Goal: Transaction & Acquisition: Purchase product/service

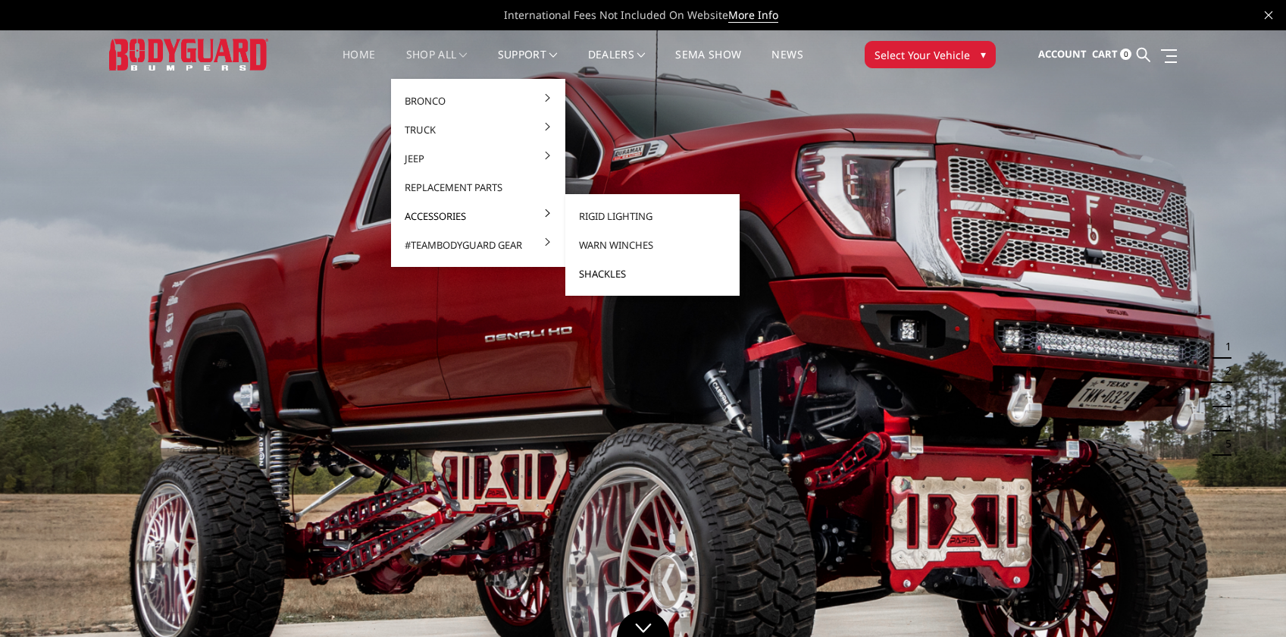
click at [602, 271] on link "Shackles" at bounding box center [652, 273] width 162 height 29
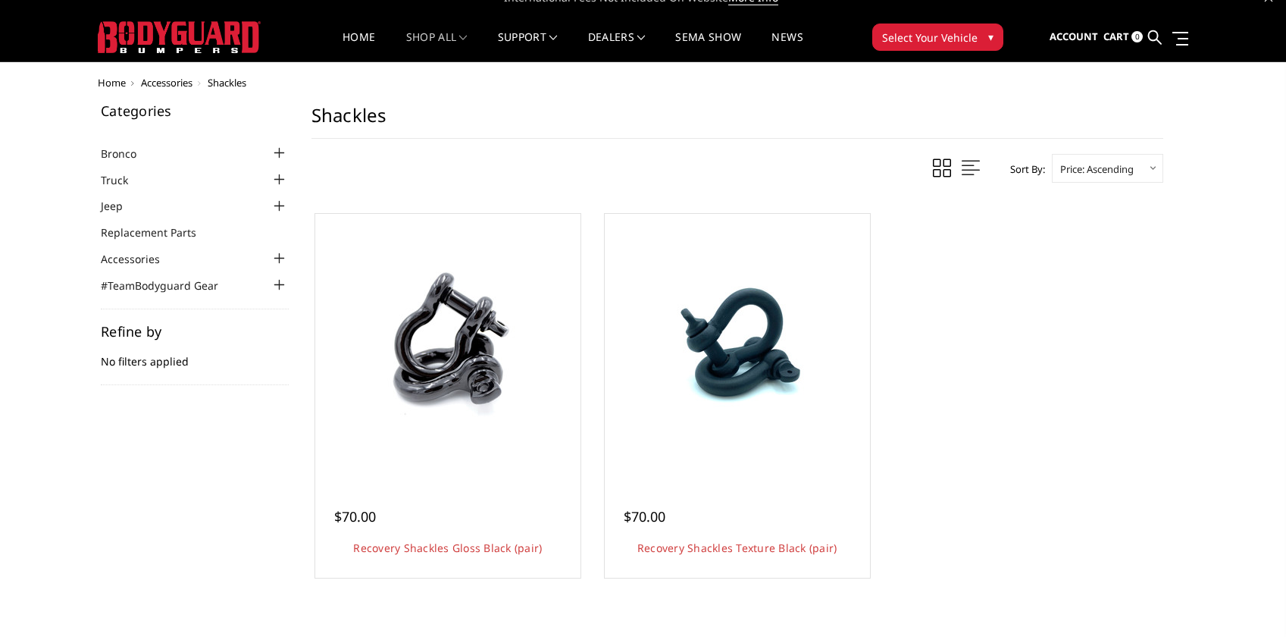
scroll to position [49, 0]
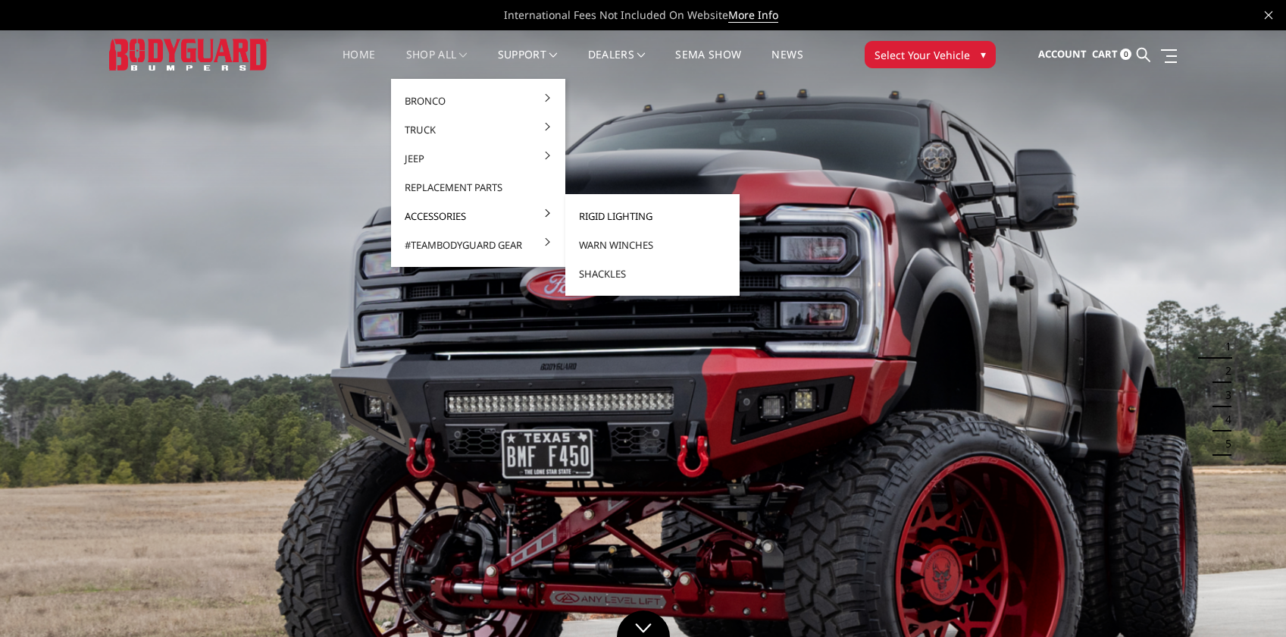
click at [605, 216] on link "Rigid Lighting" at bounding box center [652, 216] width 162 height 29
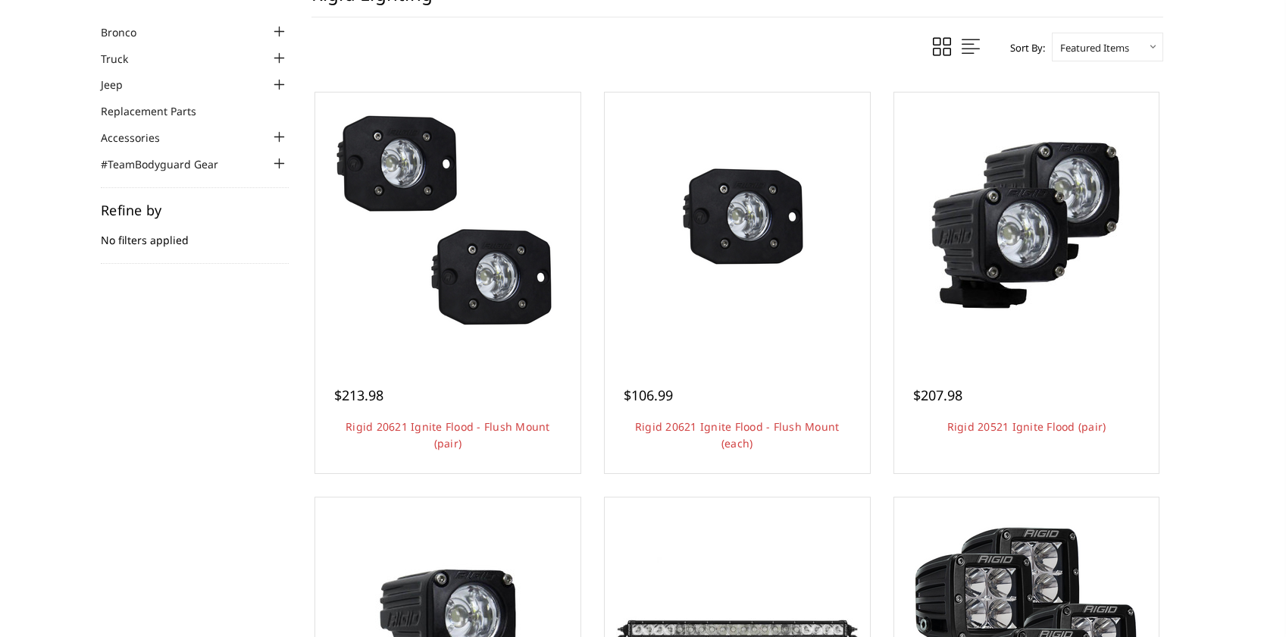
scroll to position [152, 0]
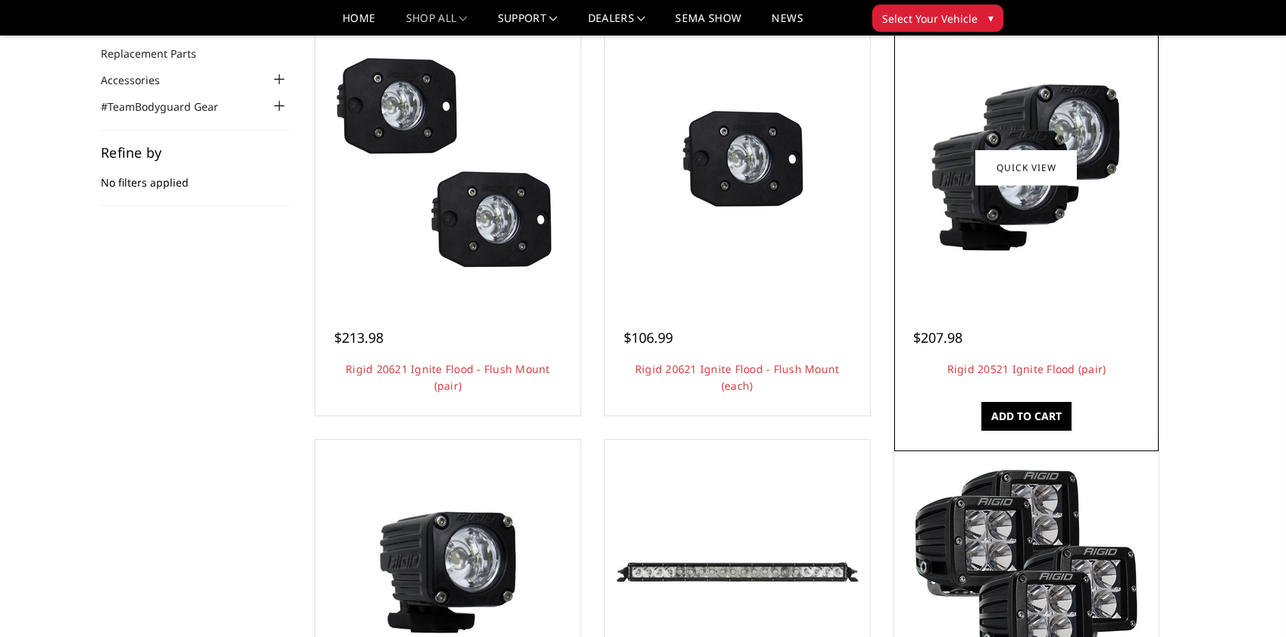
click at [993, 255] on img at bounding box center [1026, 167] width 242 height 242
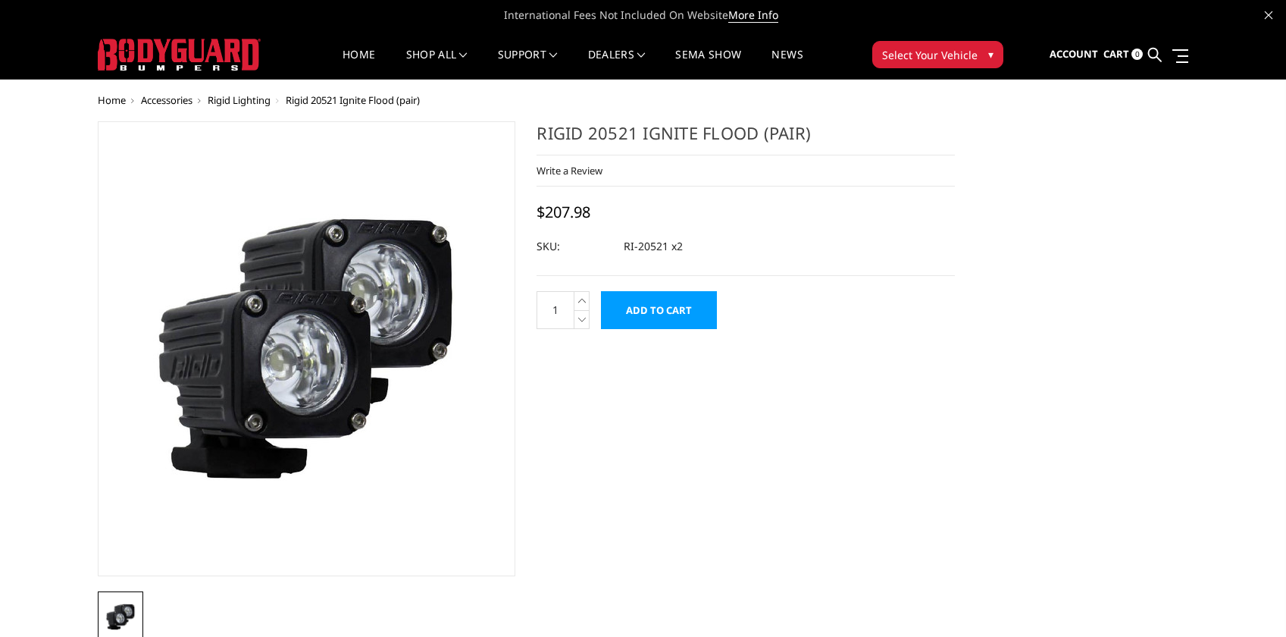
click at [655, 302] on input "Add to Cart" at bounding box center [659, 310] width 116 height 38
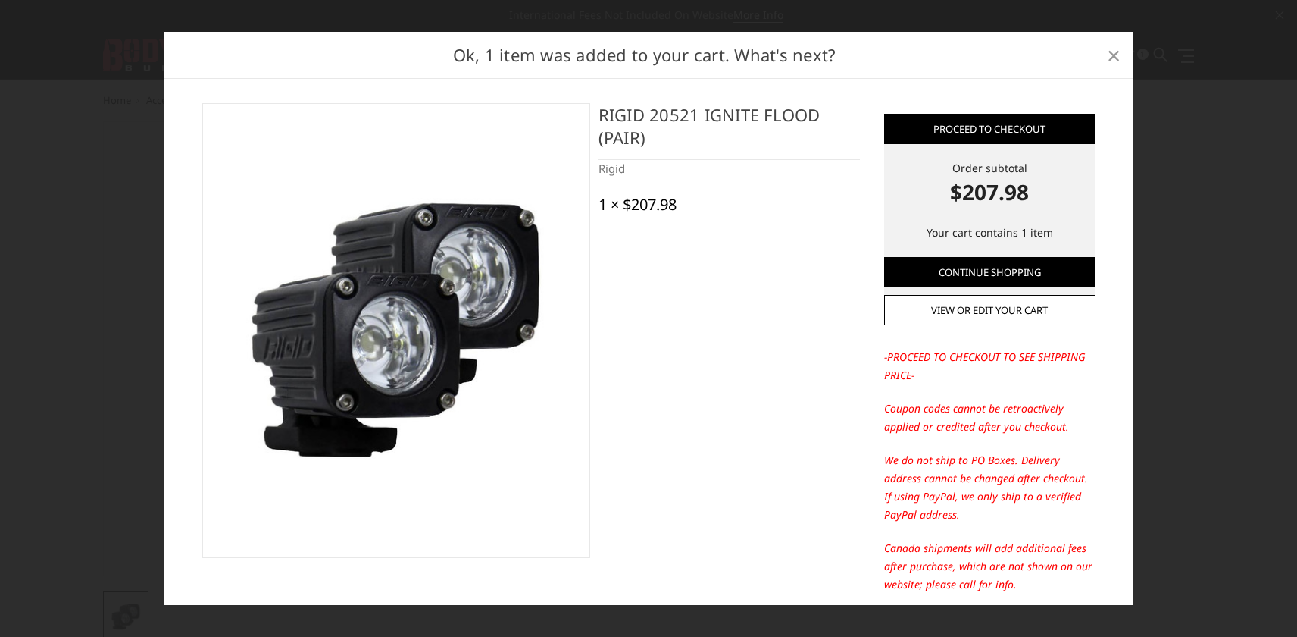
click at [1109, 57] on span "×" at bounding box center [1114, 55] width 14 height 33
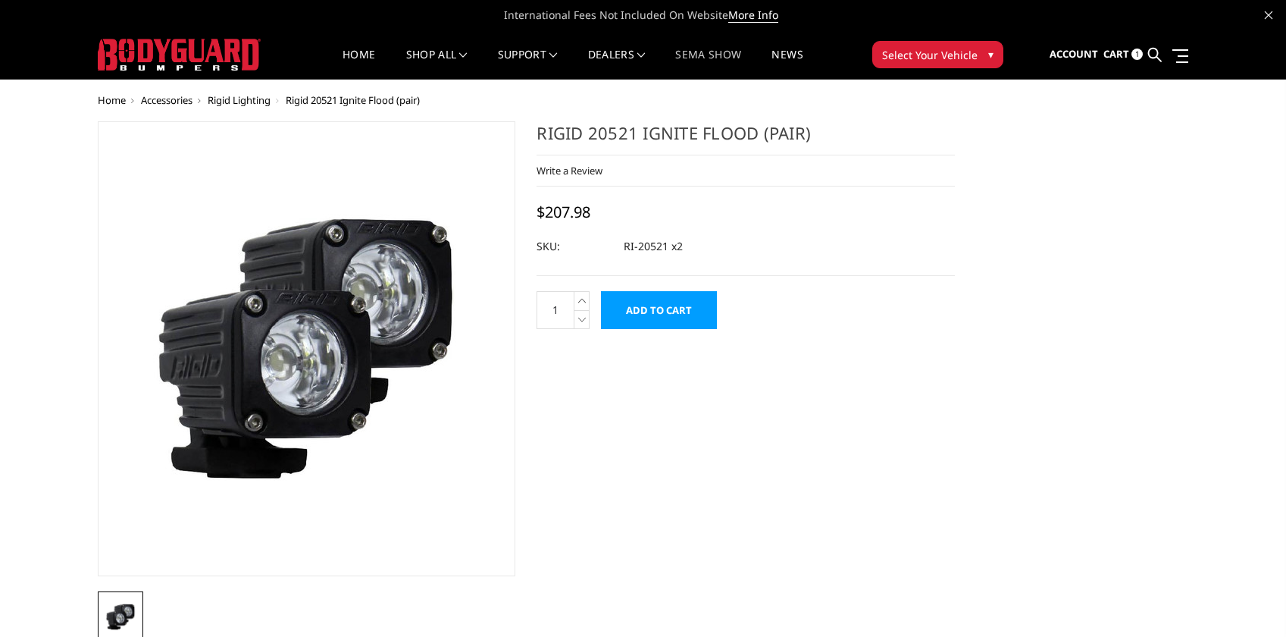
click at [732, 52] on link "SEMA Show" at bounding box center [708, 64] width 66 height 30
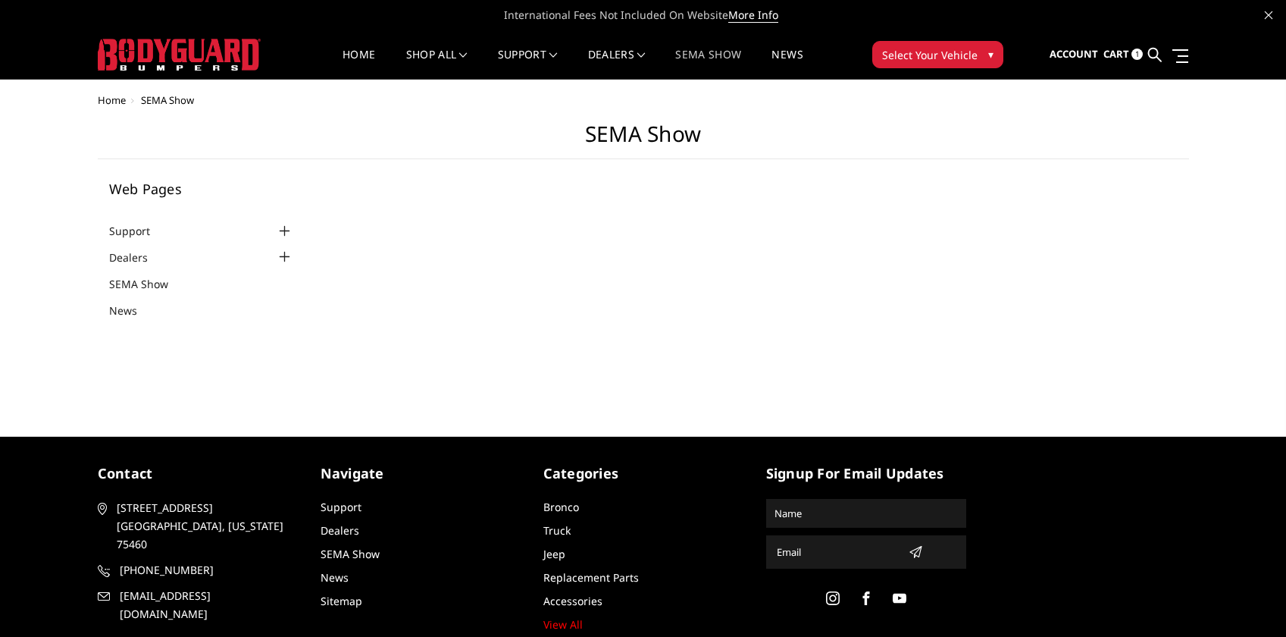
select select "US"
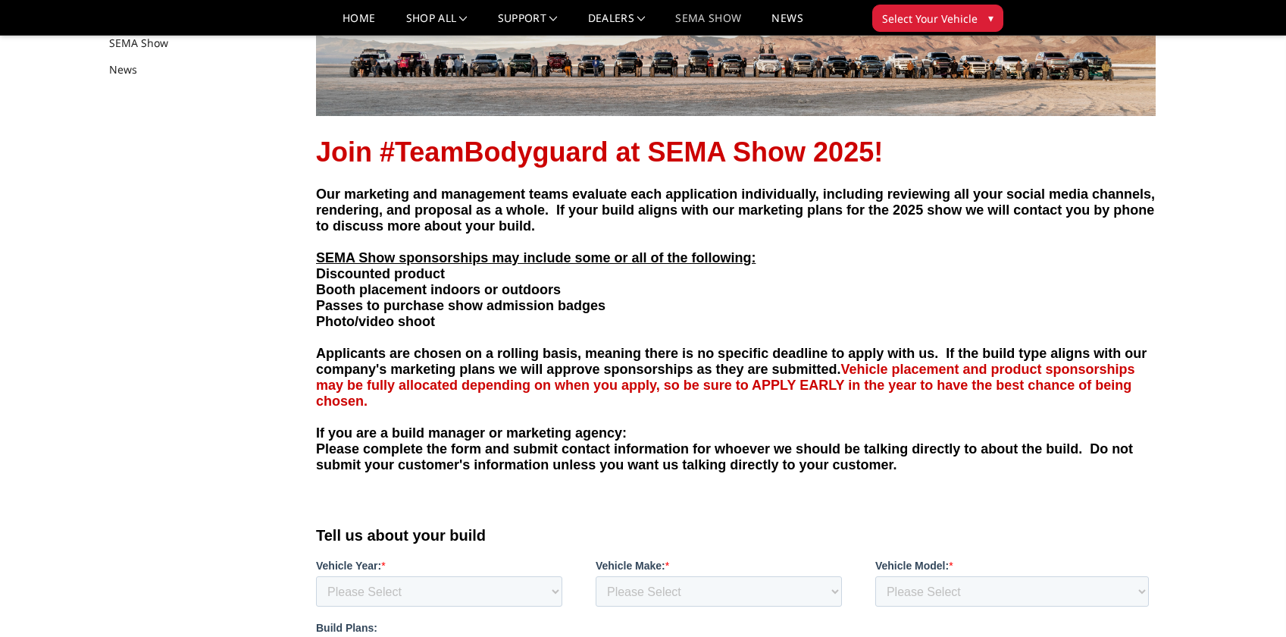
scroll to position [152, 0]
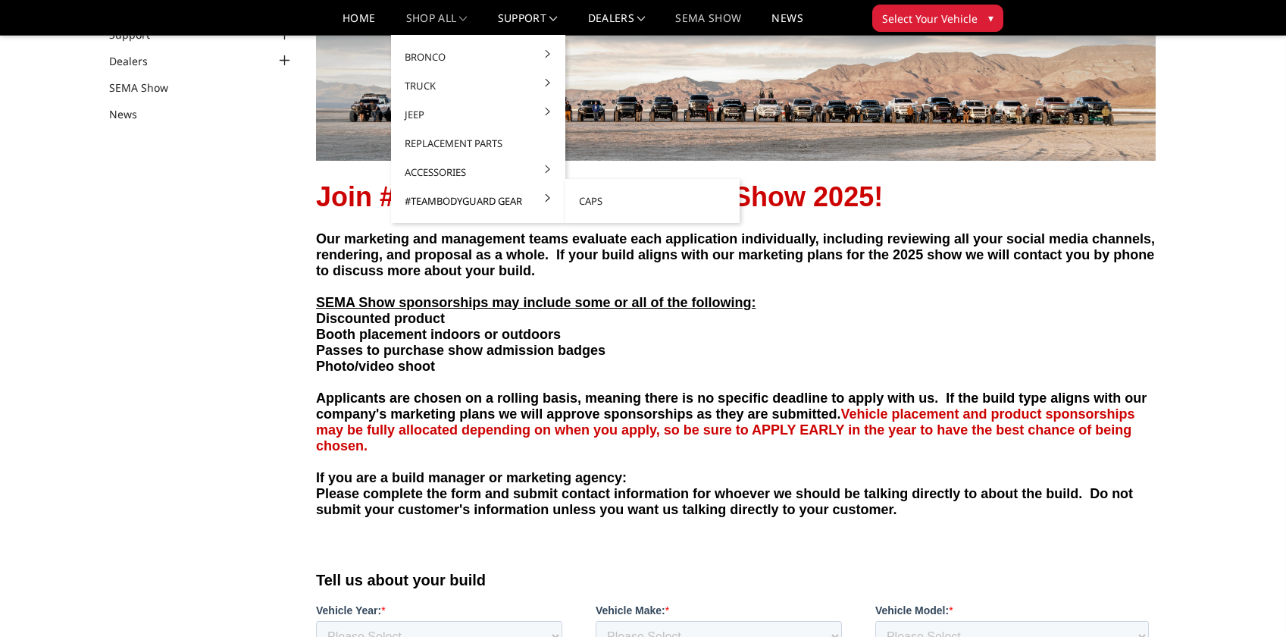
click at [468, 197] on link "#TeamBodyguard Gear" at bounding box center [478, 200] width 162 height 29
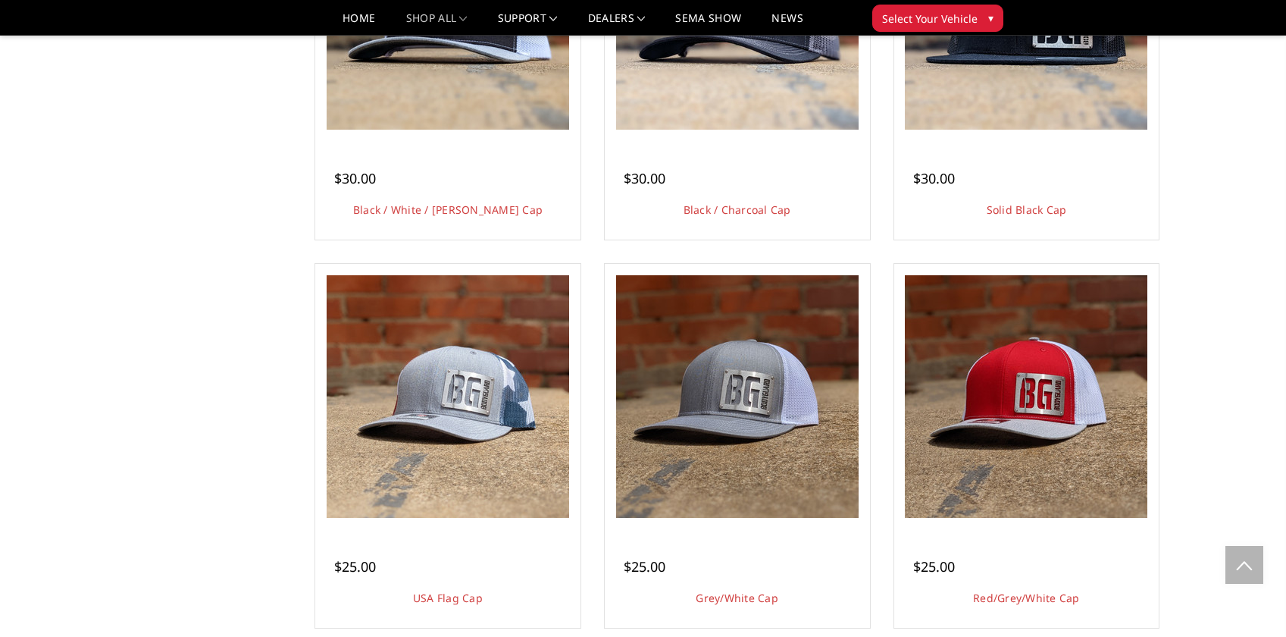
scroll to position [1288, 0]
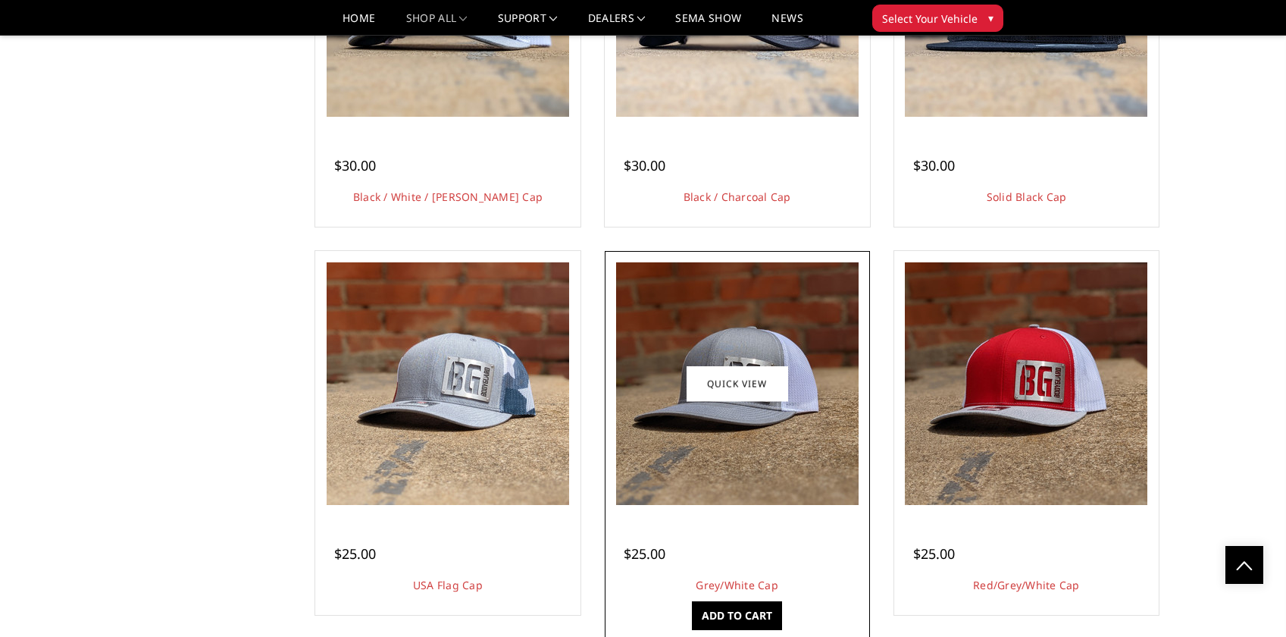
click at [640, 361] on img at bounding box center [737, 383] width 242 height 242
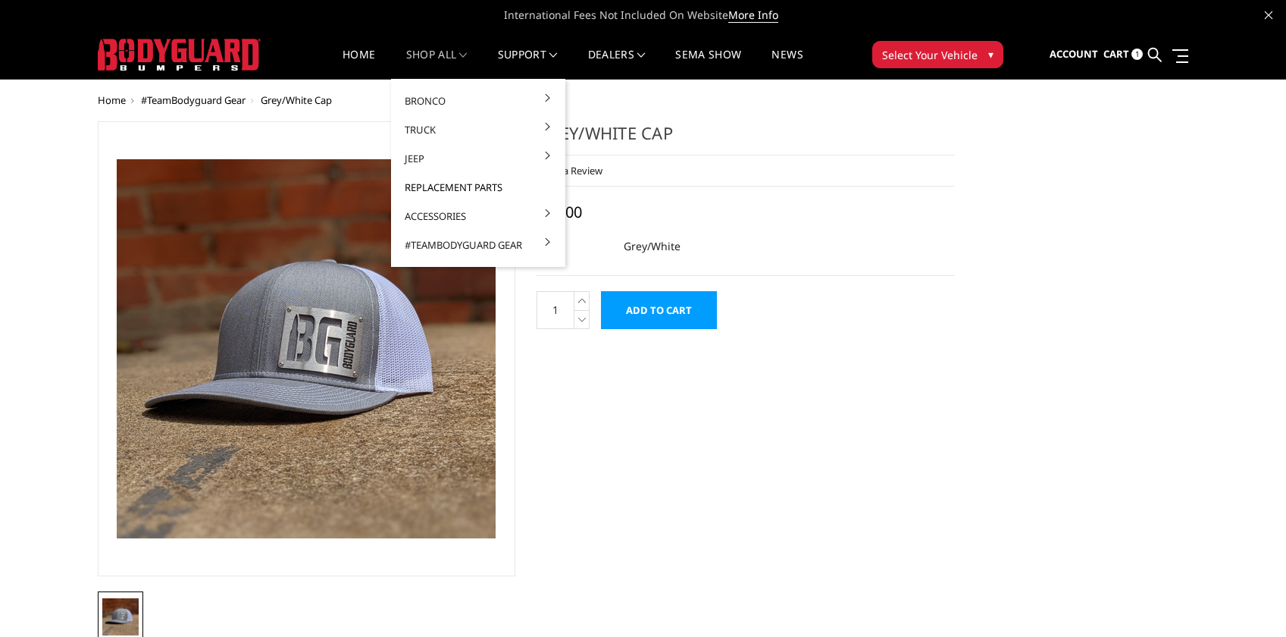
click at [430, 186] on link "Replacement Parts" at bounding box center [478, 187] width 162 height 29
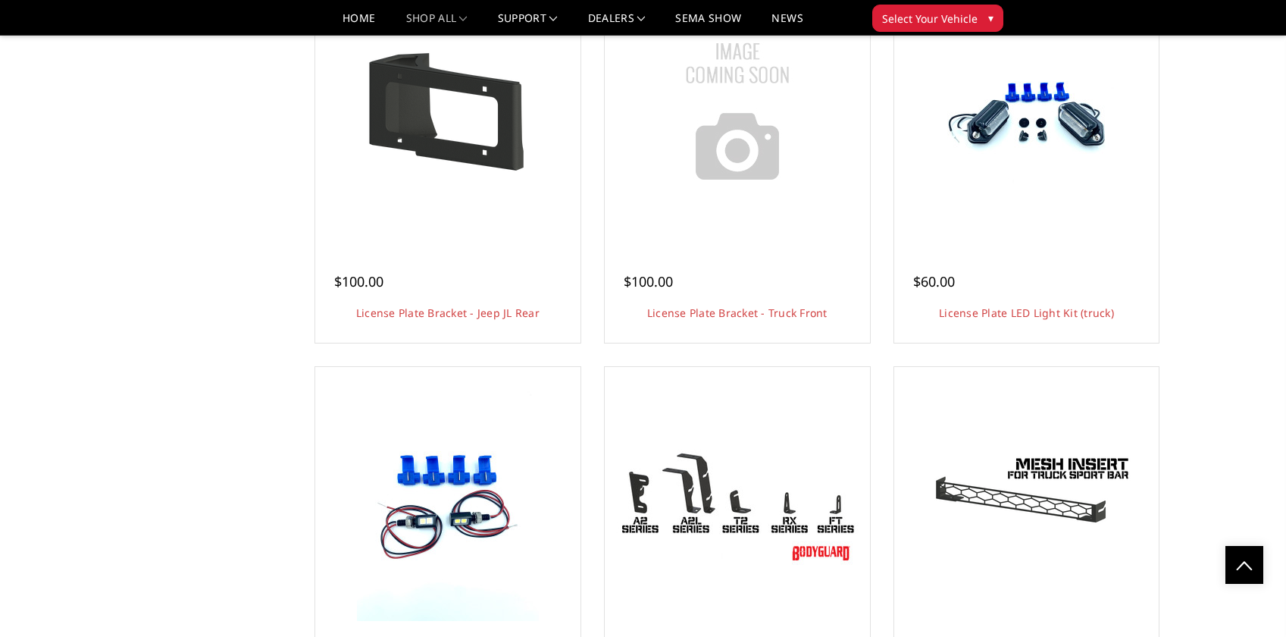
scroll to position [2501, 0]
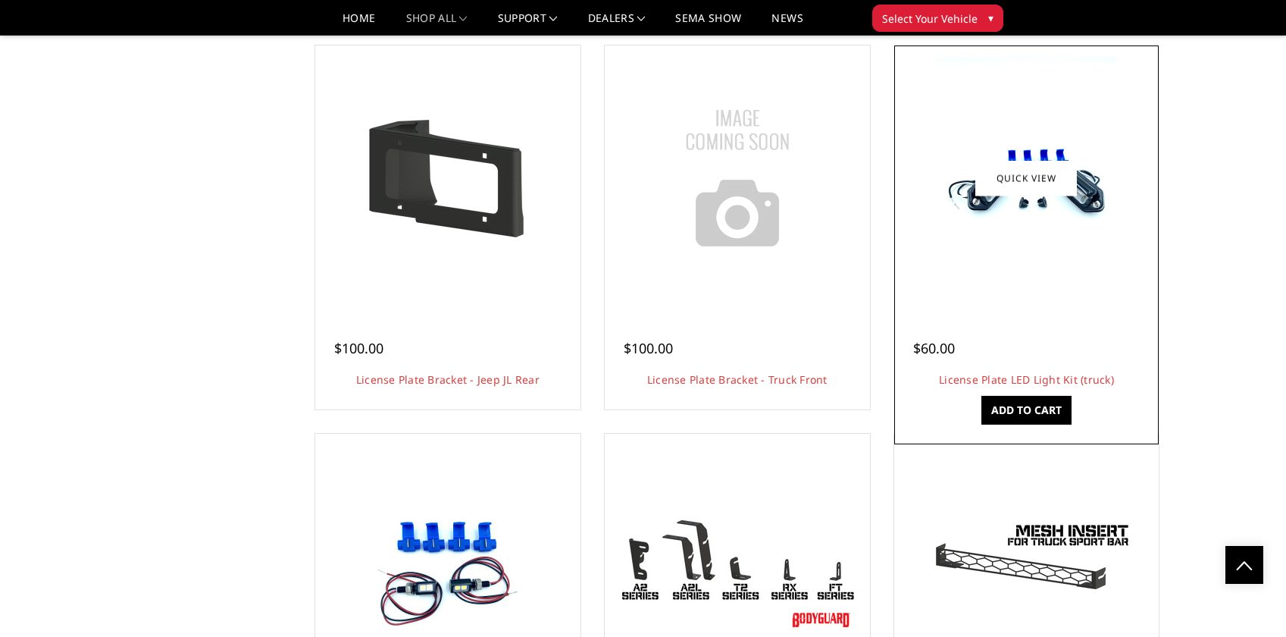
click at [1081, 161] on img at bounding box center [1026, 178] width 182 height 242
